Goal: Information Seeking & Learning: Learn about a topic

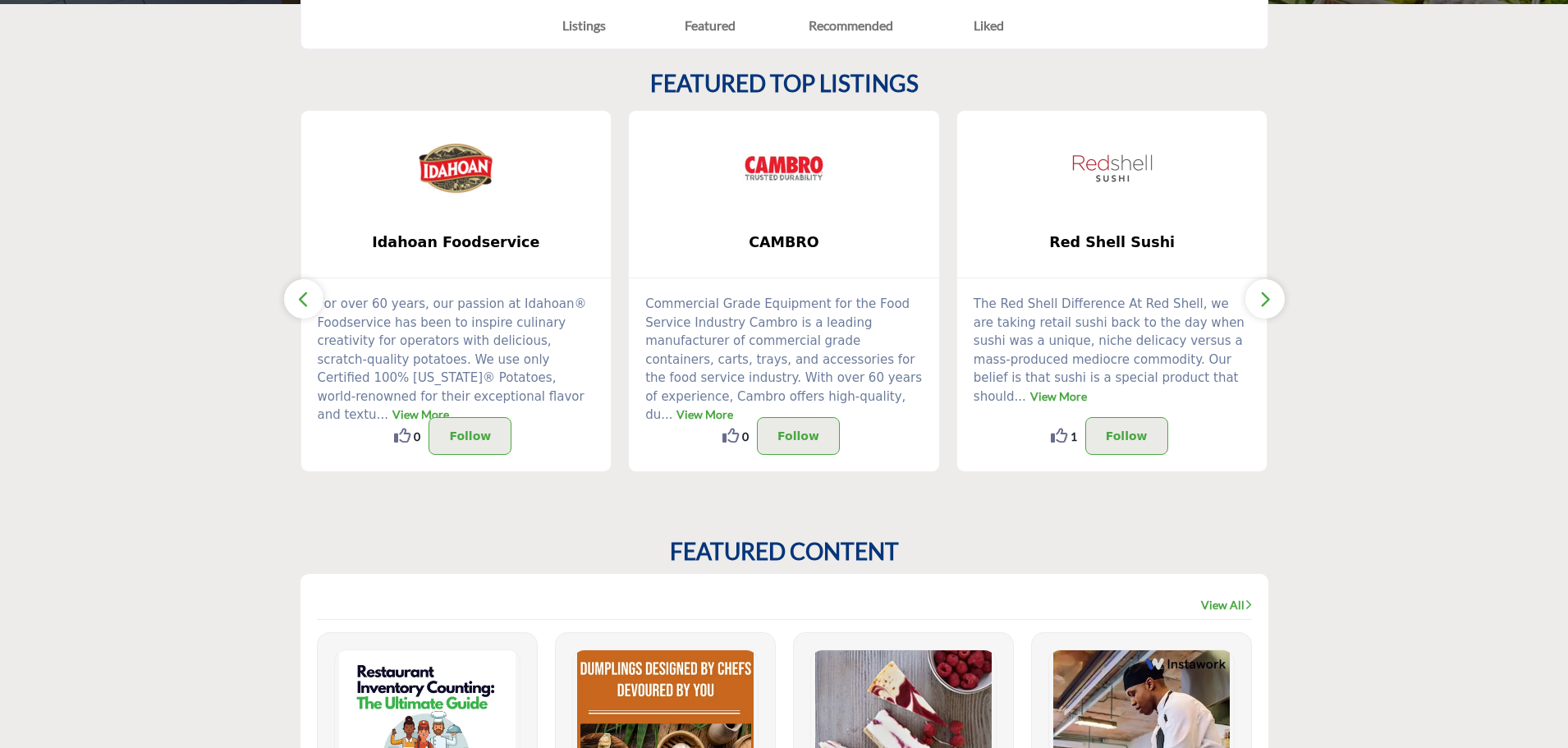
scroll to position [410, 0]
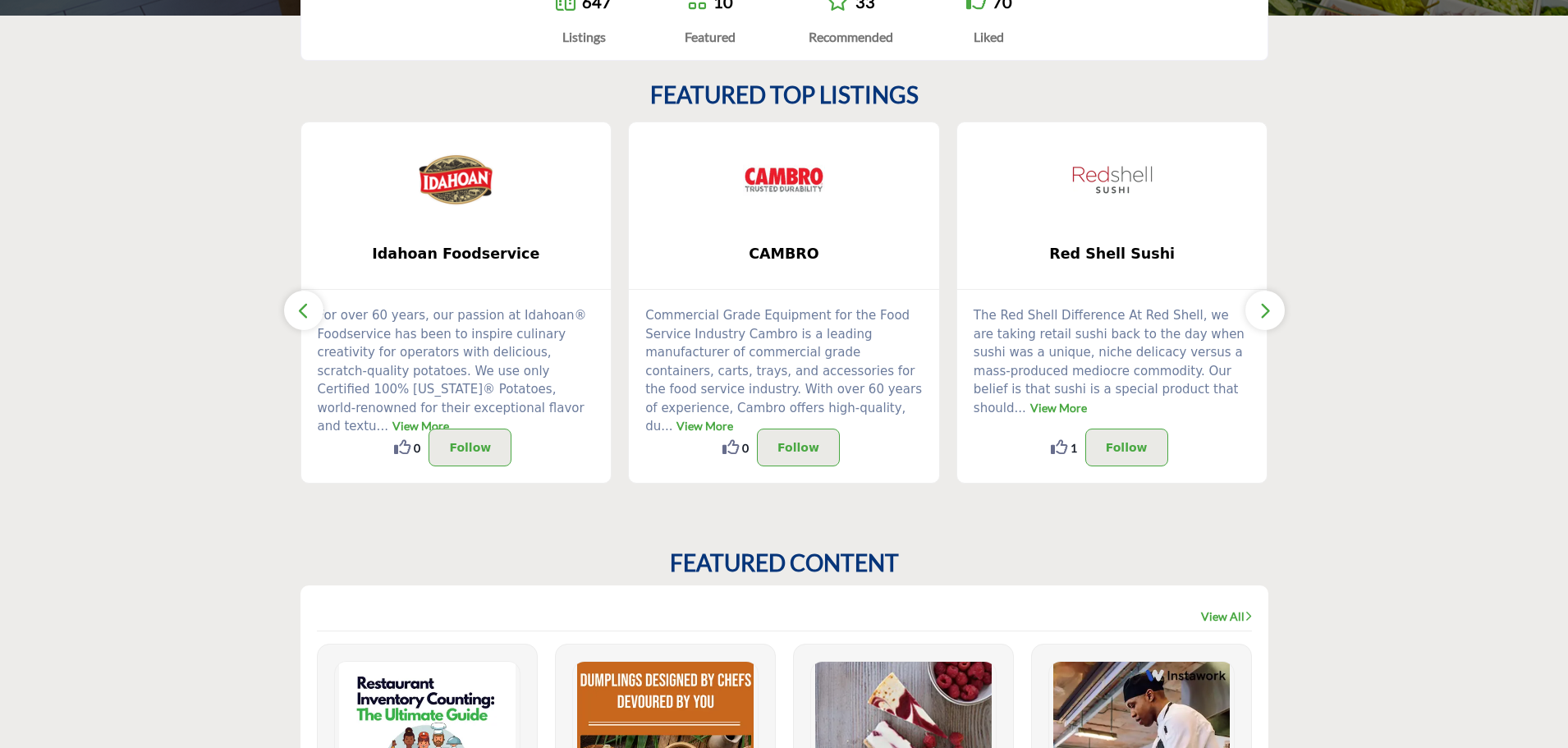
click at [1264, 309] on icon "button" at bounding box center [1265, 310] width 13 height 20
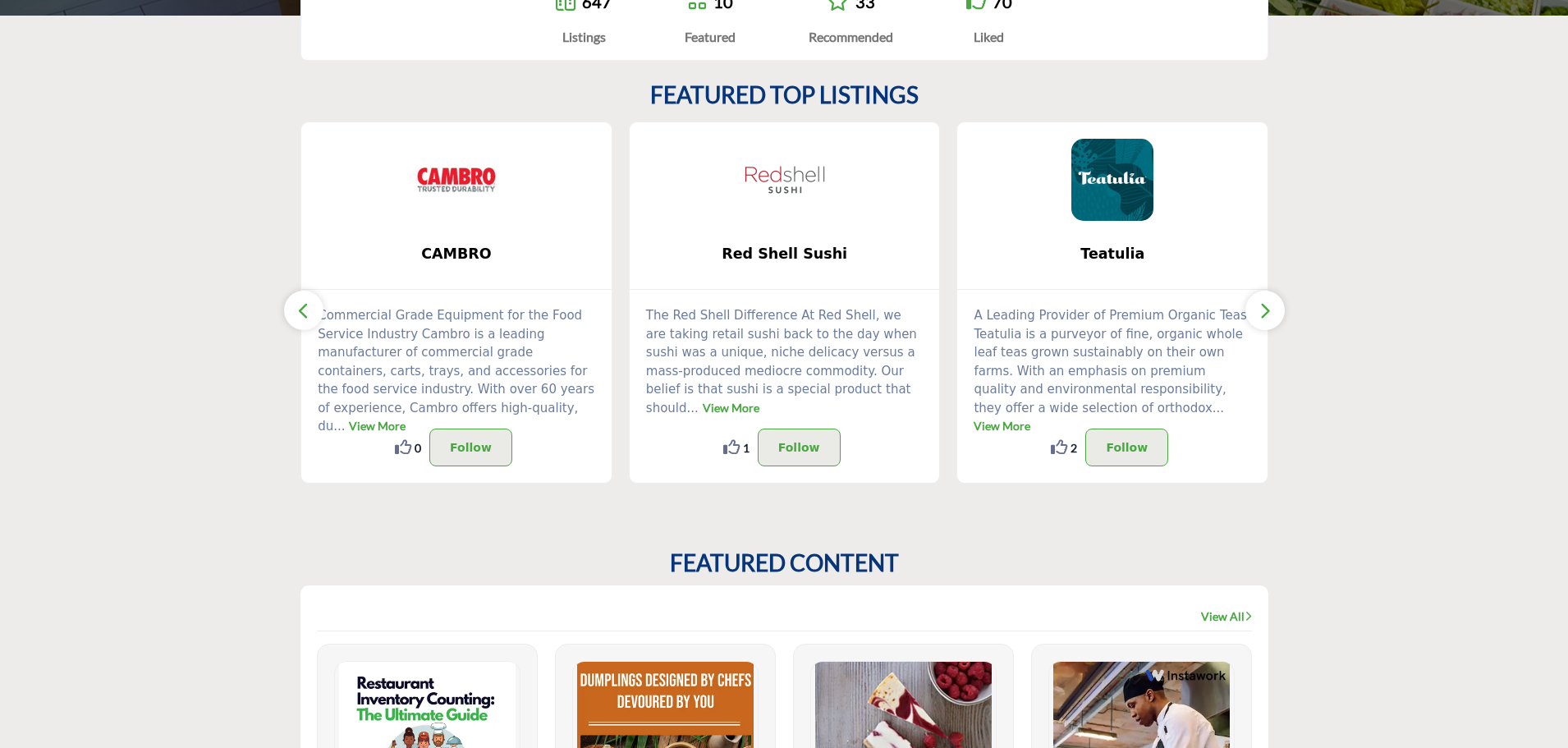
click at [1260, 312] on icon "button" at bounding box center [1265, 310] width 13 height 20
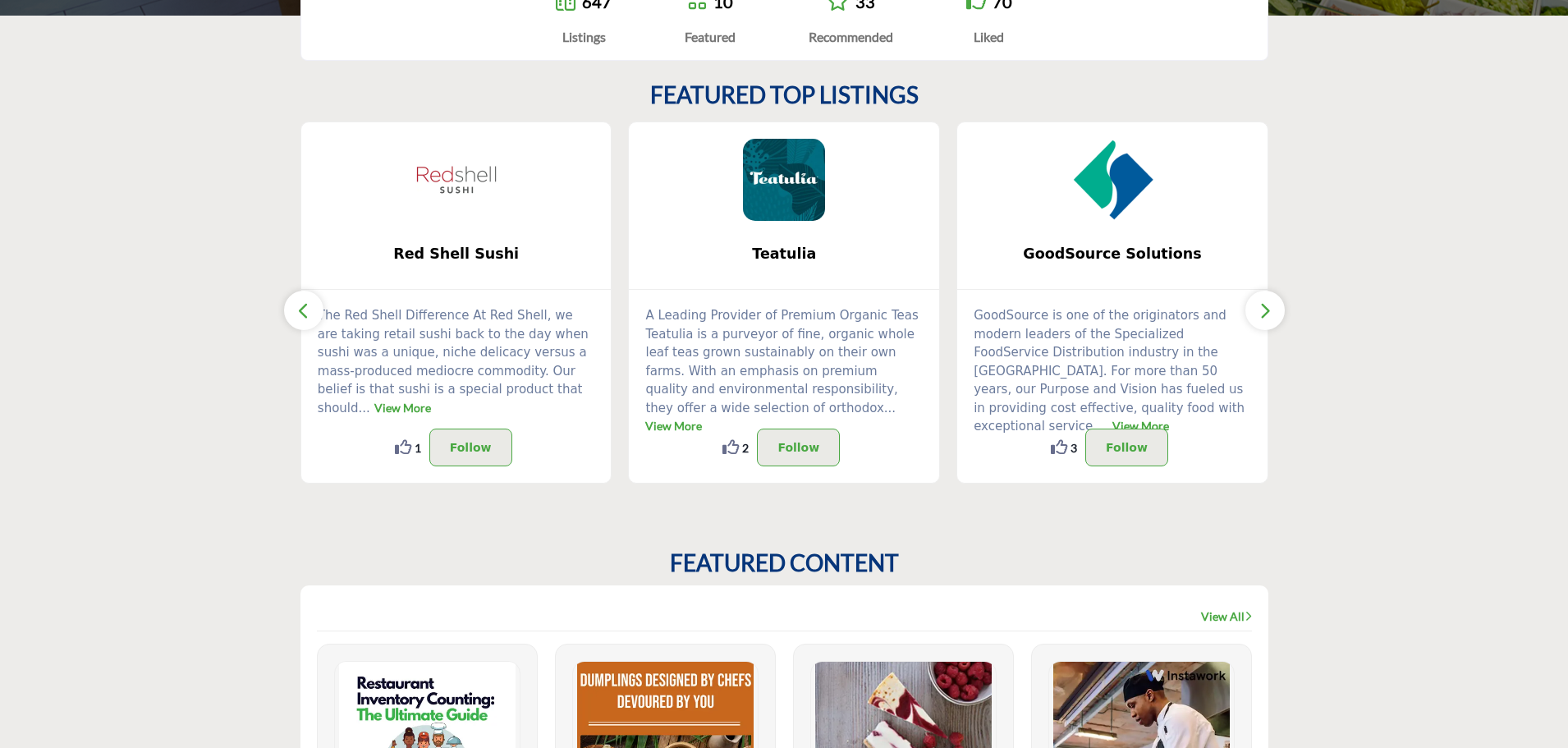
click at [1260, 312] on icon "button" at bounding box center [1265, 310] width 13 height 20
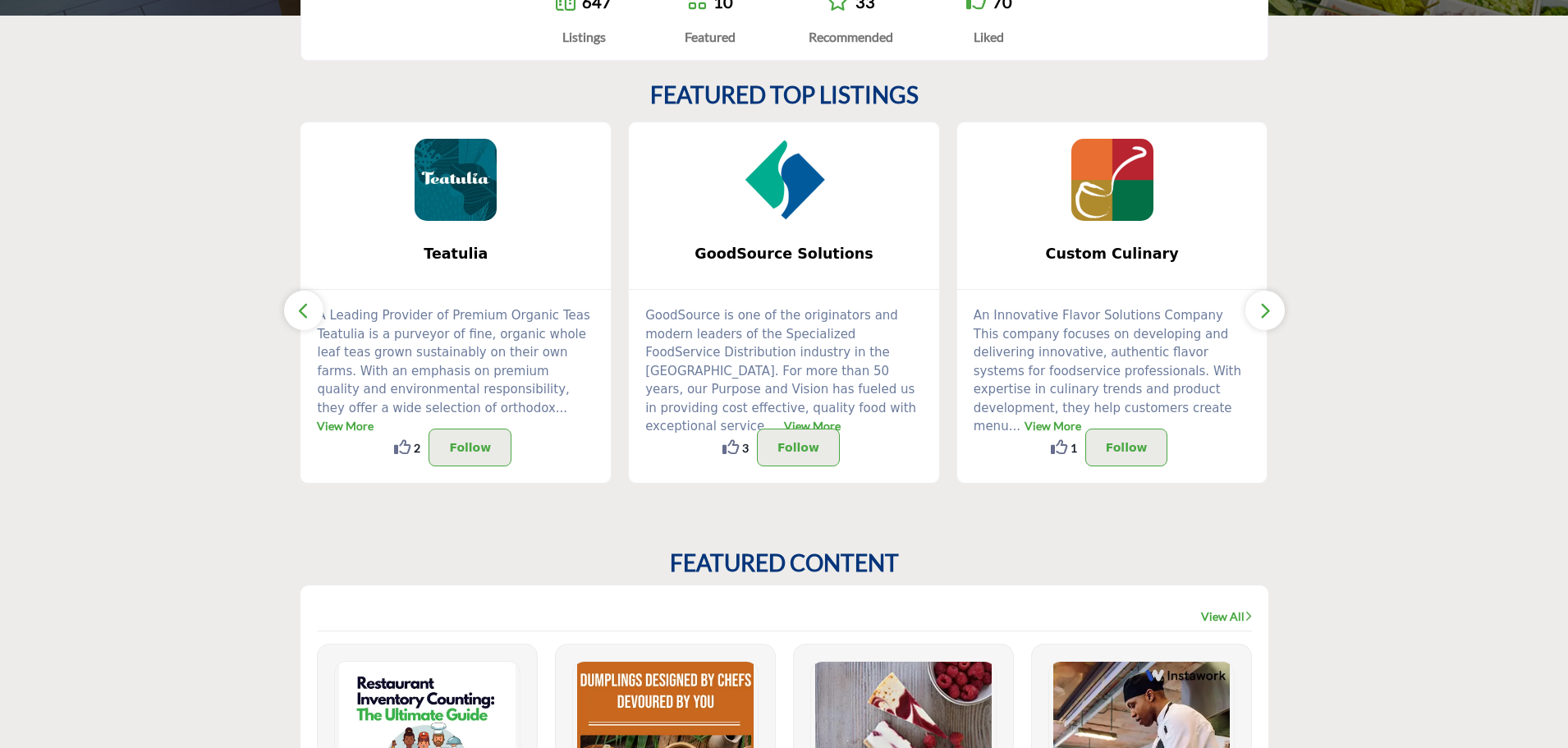
click at [1259, 313] on icon "button" at bounding box center [1265, 310] width 13 height 20
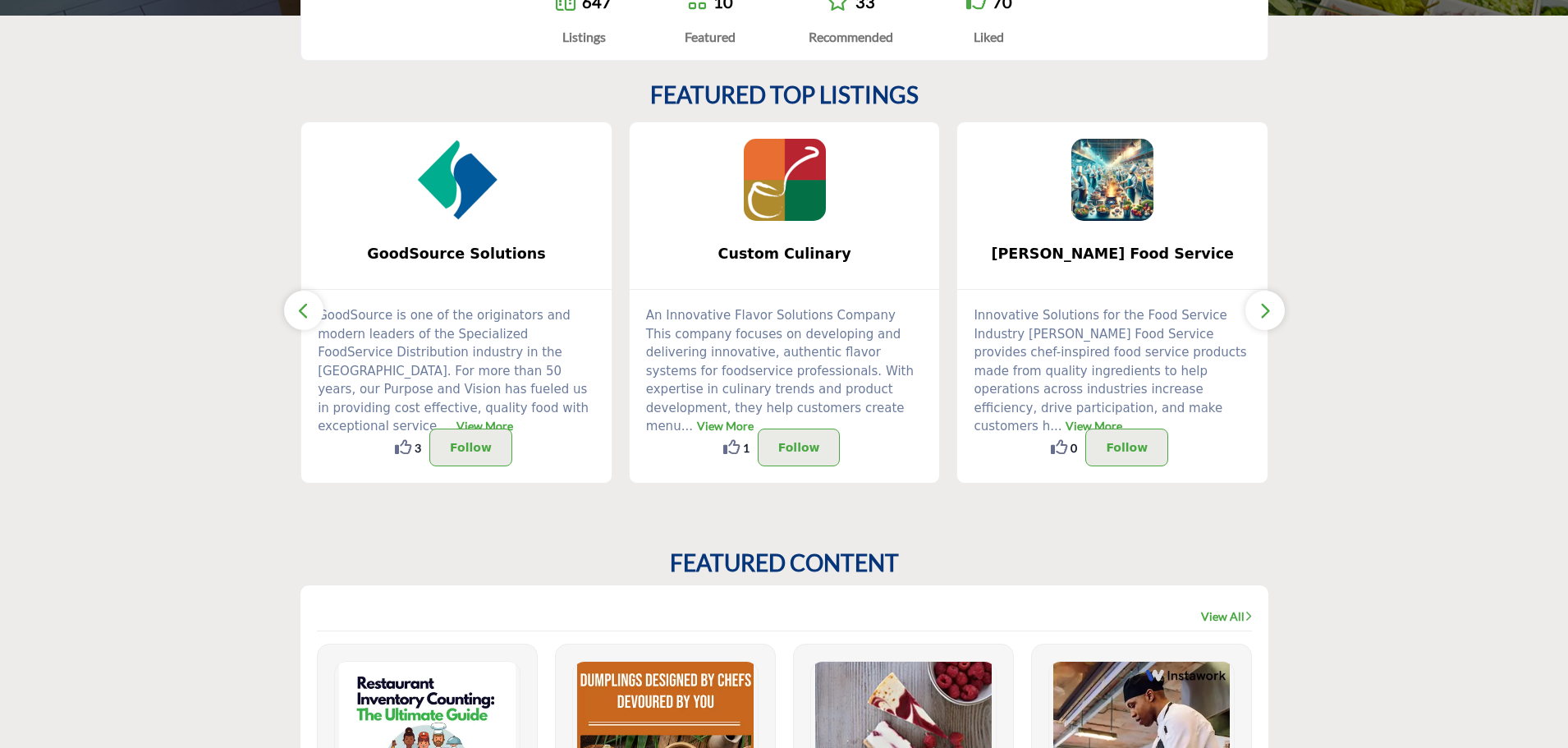
click at [1259, 313] on icon "button" at bounding box center [1265, 310] width 13 height 20
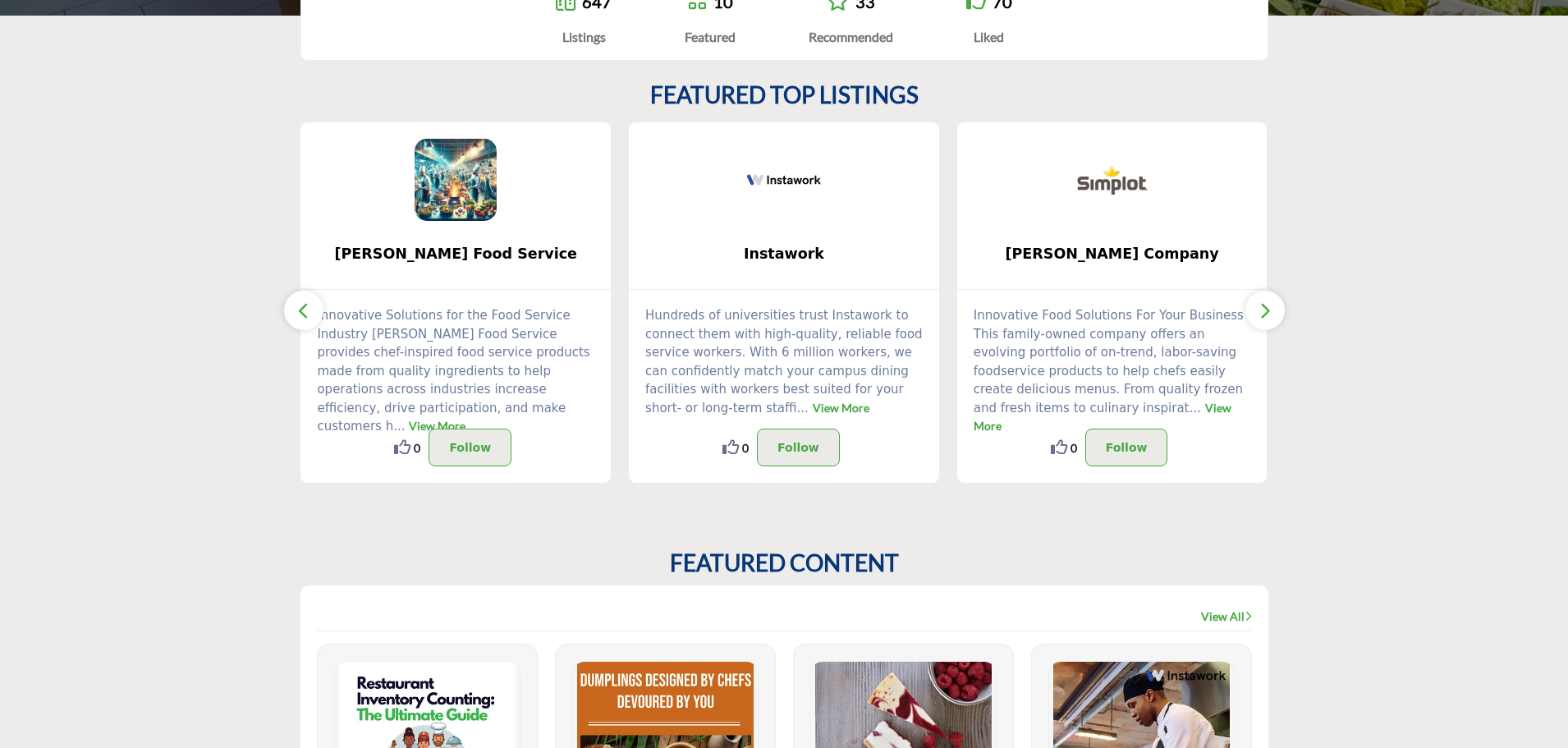
click at [1259, 313] on icon "button" at bounding box center [1265, 310] width 13 height 20
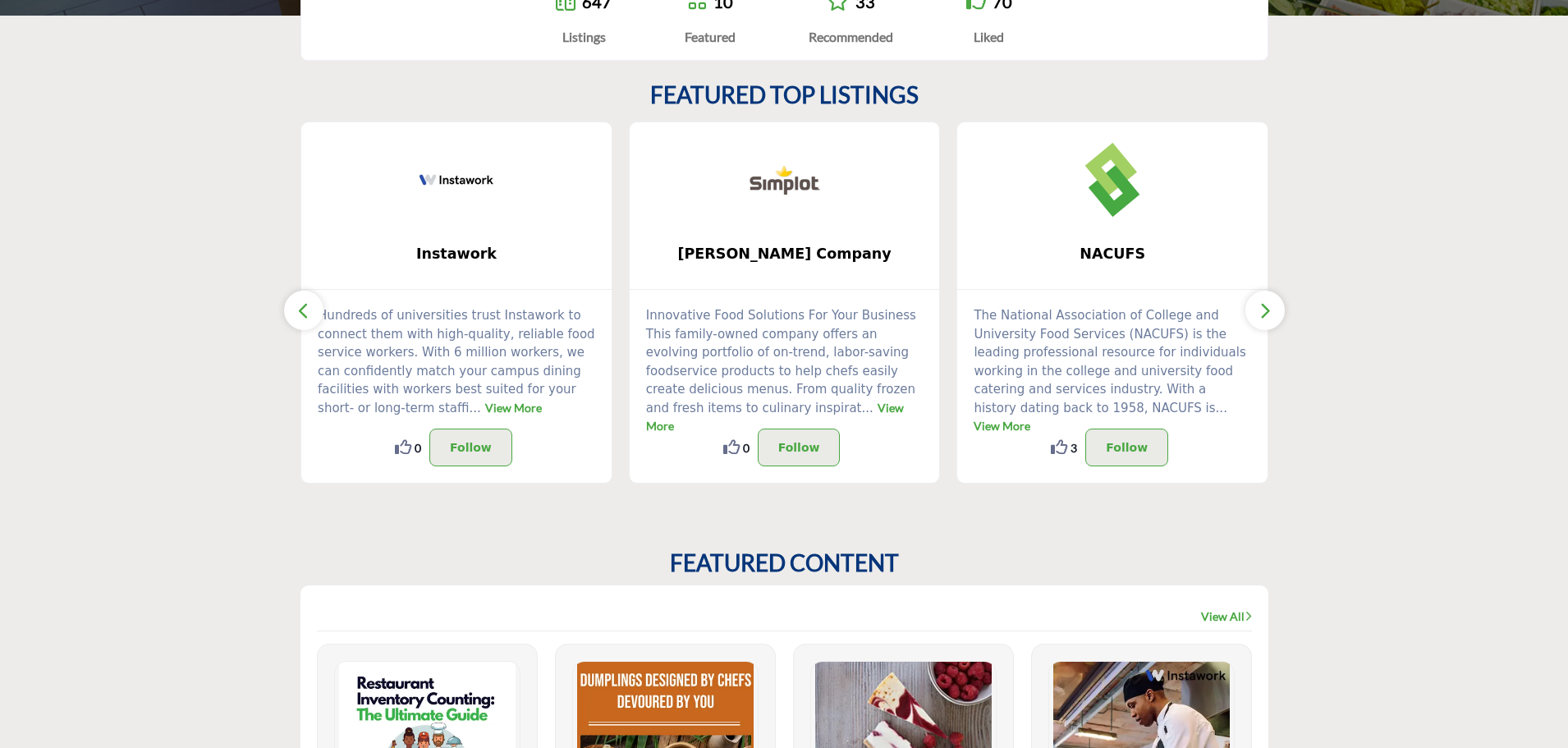
click at [1259, 313] on icon "button" at bounding box center [1265, 310] width 13 height 20
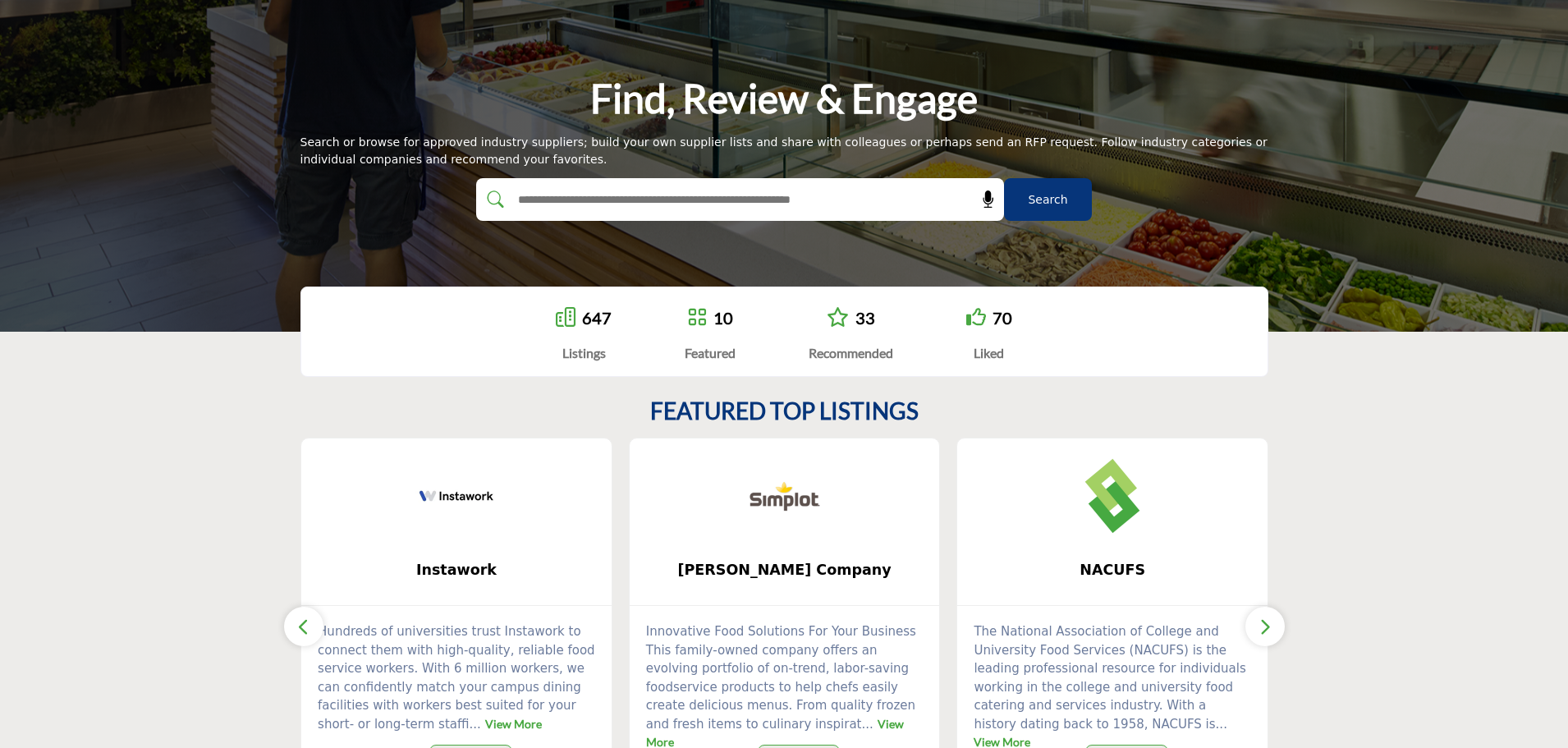
scroll to position [82, 0]
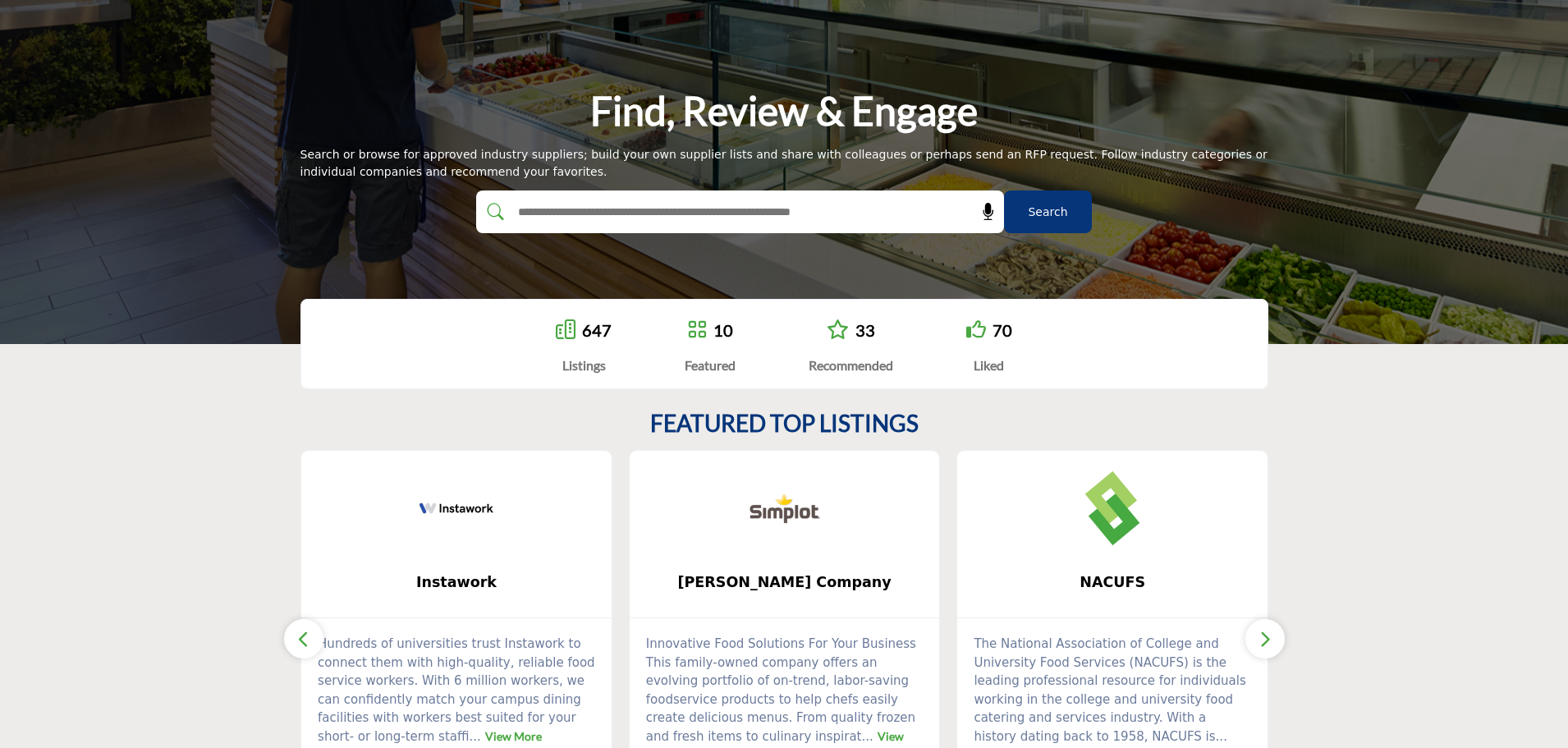
click at [926, 222] on div at bounding box center [722, 211] width 493 height 43
click at [858, 200] on div at bounding box center [722, 211] width 493 height 43
click at [847, 214] on input "text" at bounding box center [704, 212] width 392 height 25
type input "*********"
click at [1004, 190] on button "Search" at bounding box center [1047, 211] width 88 height 43
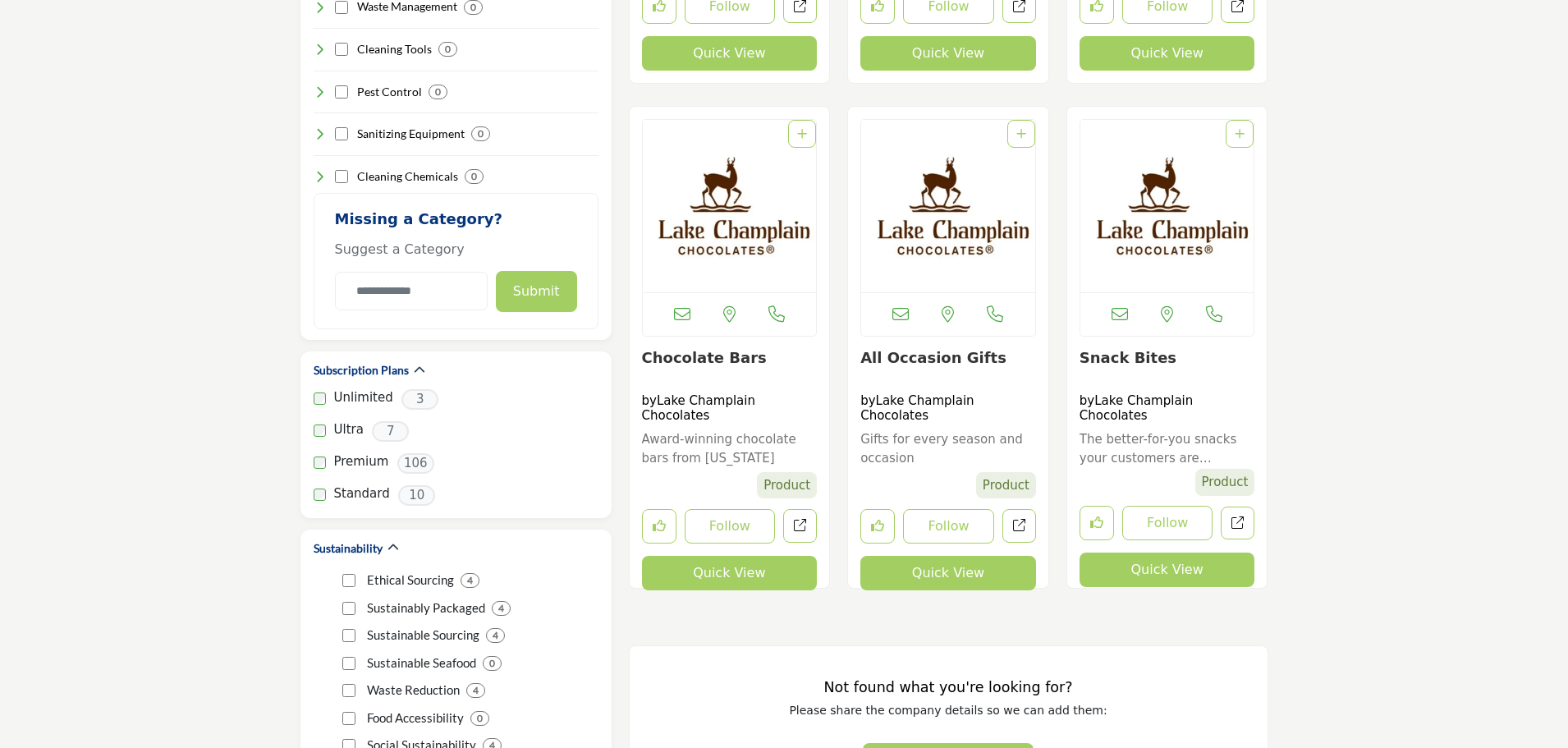
scroll to position [2710, 0]
click at [938, 359] on link "All Occasion Gifts" at bounding box center [934, 356] width 147 height 17
click at [997, 471] on span "Product" at bounding box center [1006, 484] width 60 height 27
click at [935, 367] on div "All Occasion Gifts by Lake Champlain Chocolates Gifts for every season and occa…" at bounding box center [949, 469] width 176 height 242
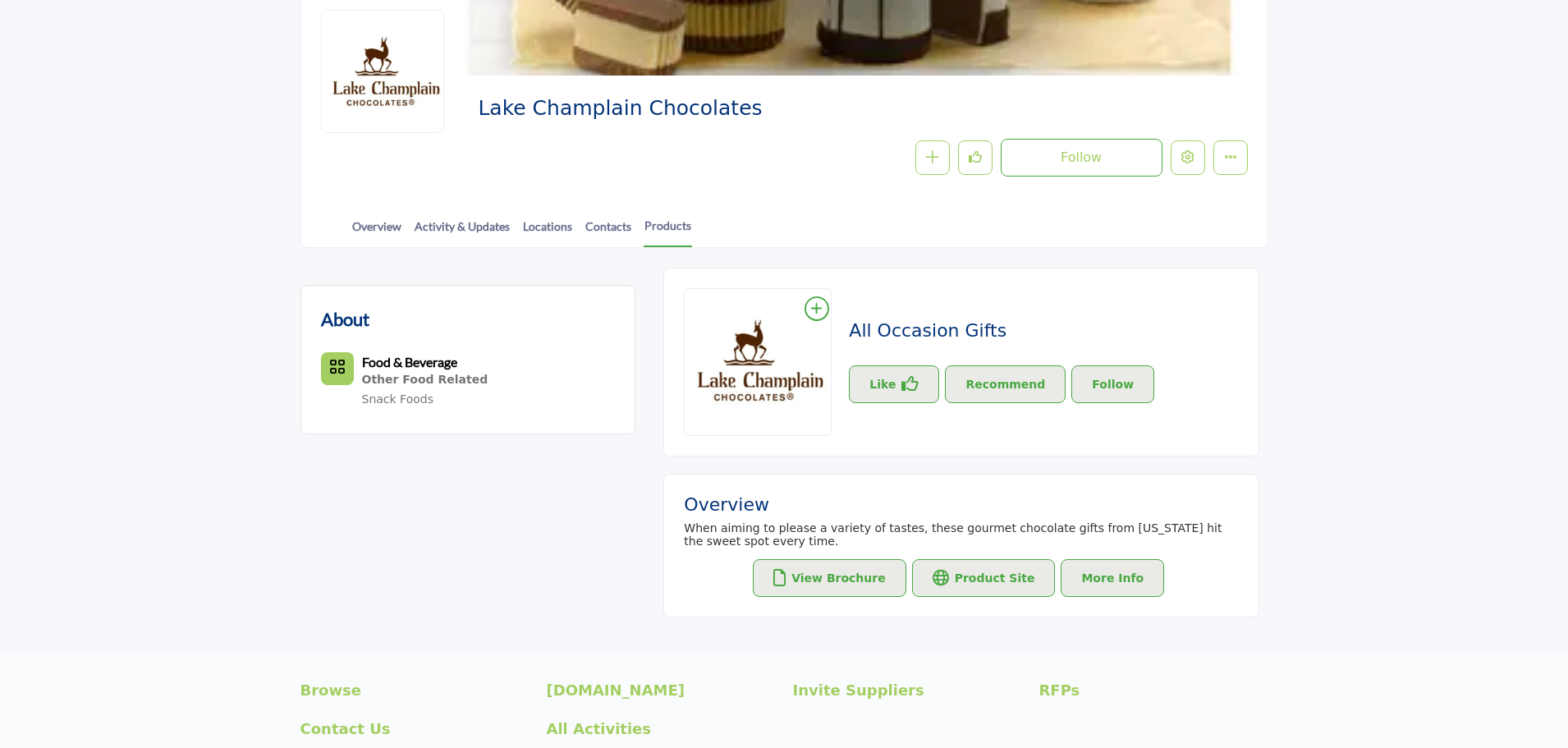
scroll to position [246, 0]
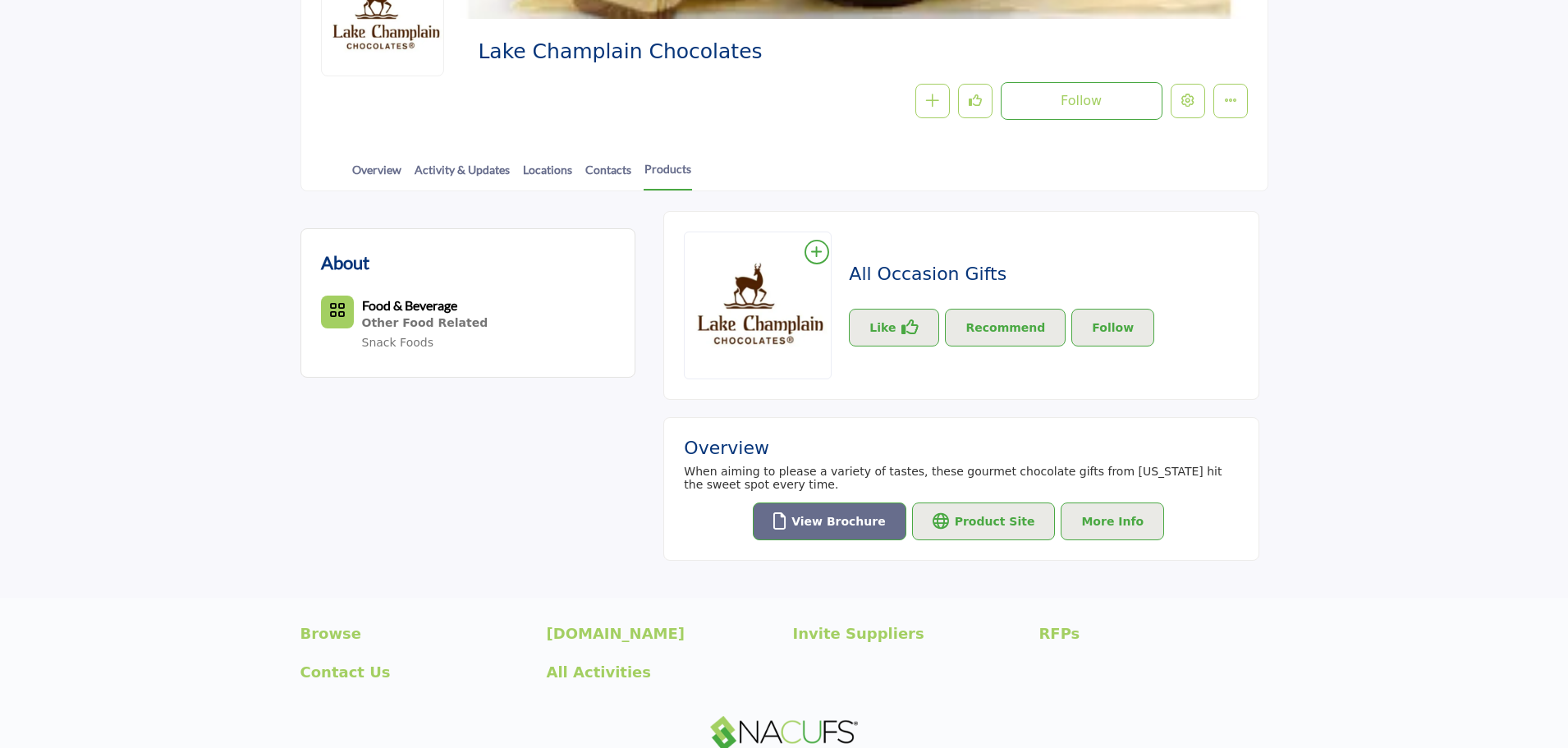
click at [864, 526] on button "View Brochure" at bounding box center [829, 521] width 154 height 38
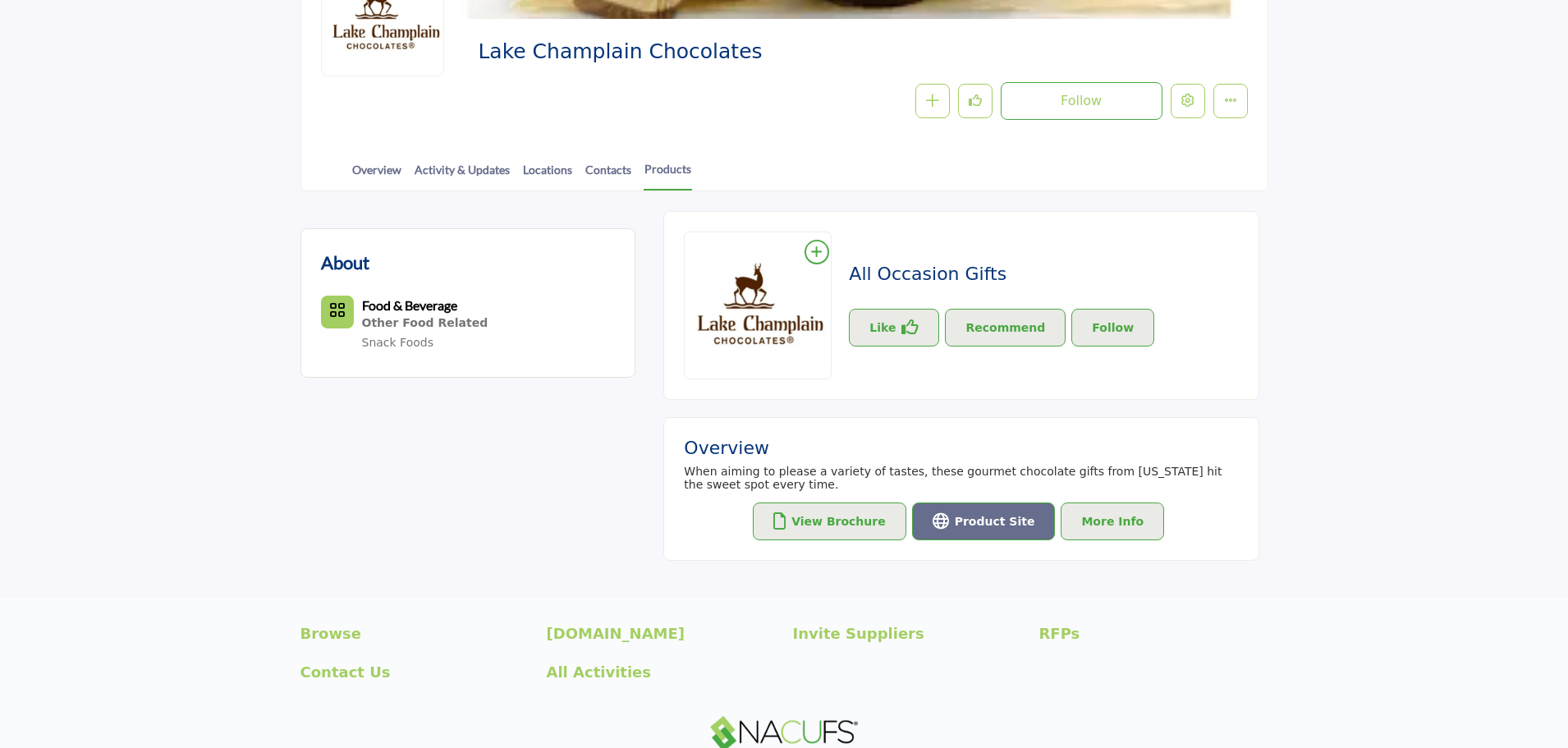
click at [967, 537] on button "Product Site" at bounding box center [984, 521] width 144 height 38
click at [447, 168] on link "Activity & Updates" at bounding box center [462, 175] width 97 height 28
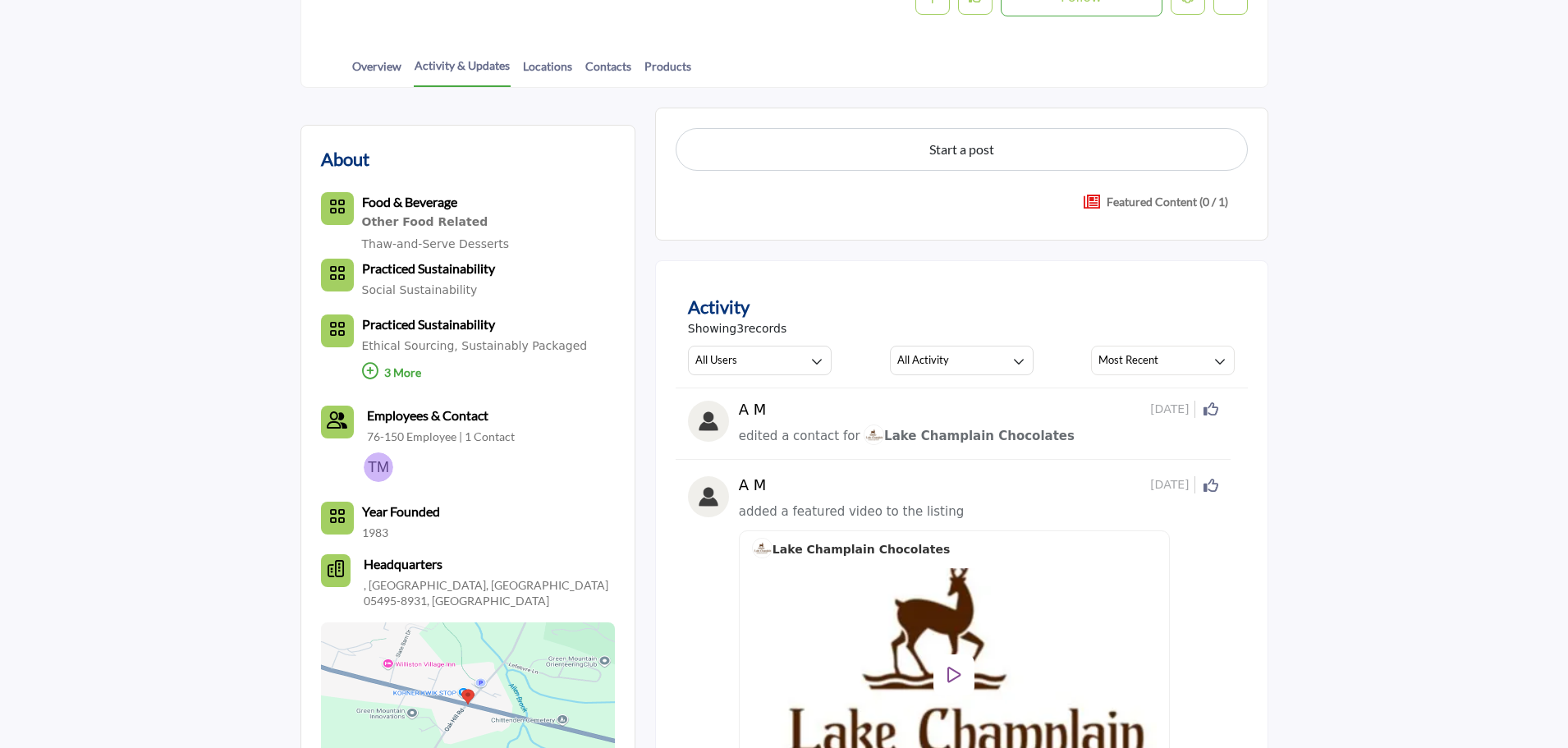
scroll to position [329, 0]
